Goal: Task Accomplishment & Management: Manage account settings

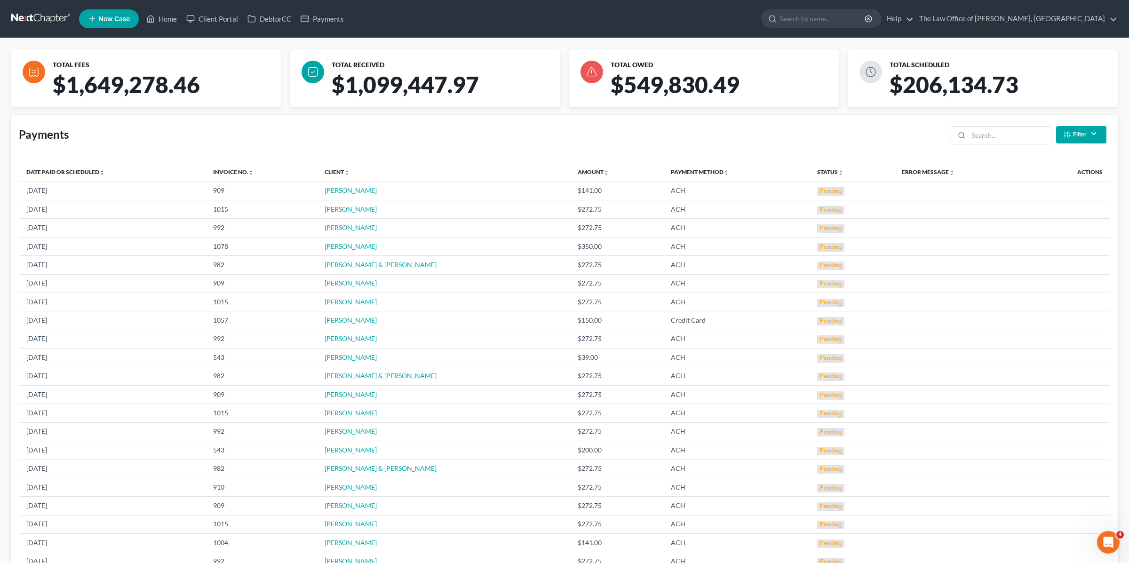
click at [1039, 20] on link "The Law Office of [PERSON_NAME], [GEOGRAPHIC_DATA]" at bounding box center [1016, 18] width 203 height 17
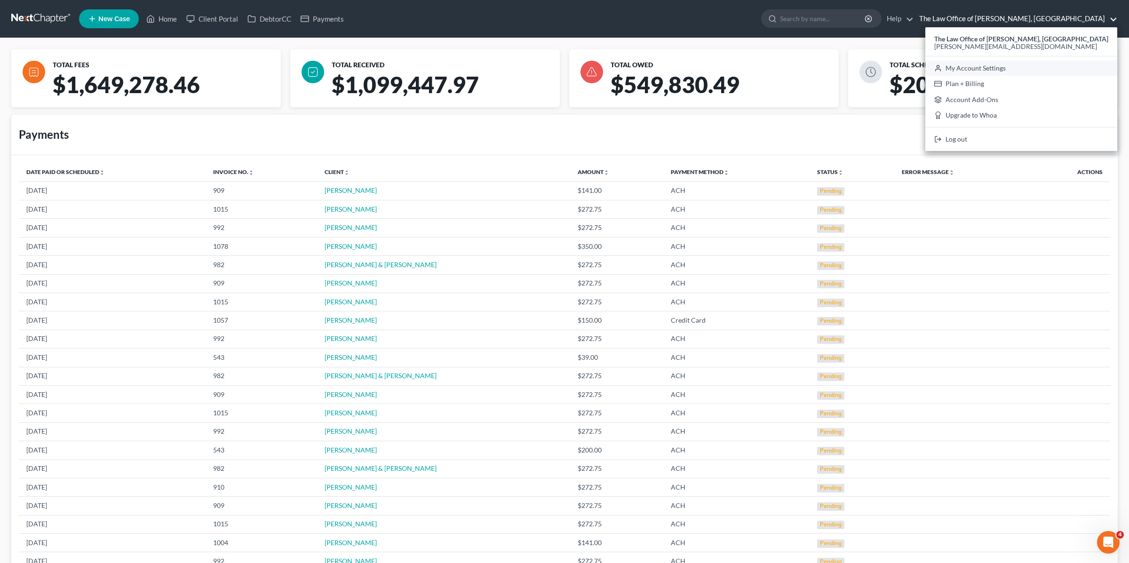
click at [1003, 66] on link "My Account Settings" at bounding box center [1021, 68] width 192 height 16
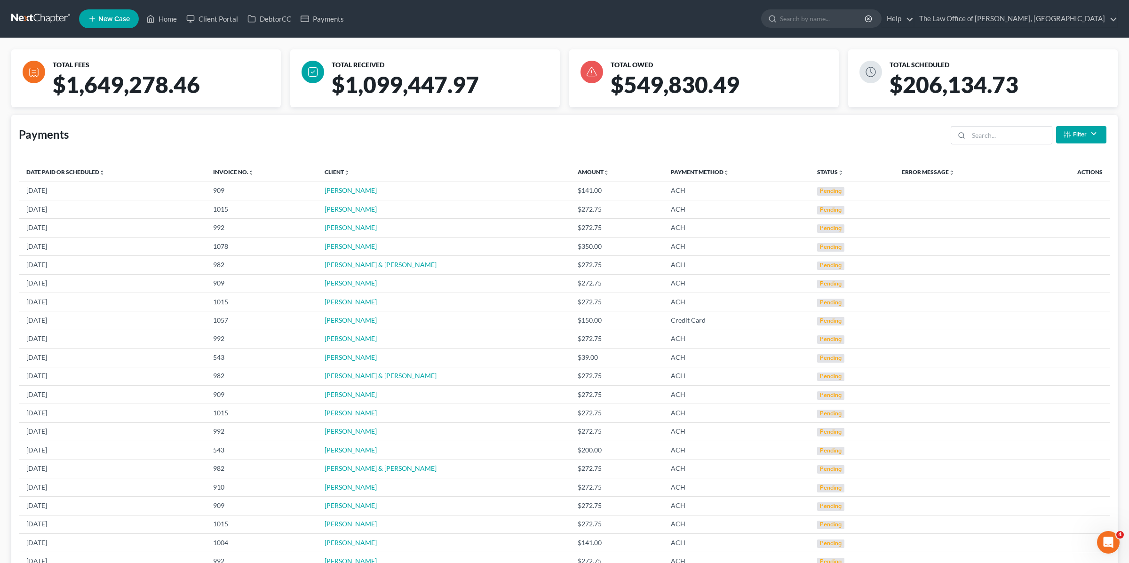
select select "24"
select select "35"
